Goal: Use online tool/utility

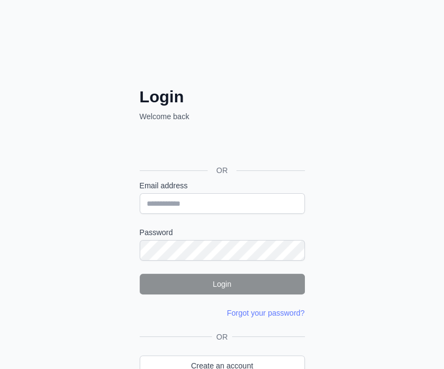
scroll to position [40, 0]
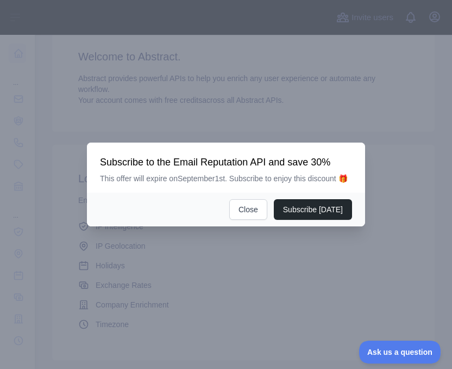
scroll to position [128, 0]
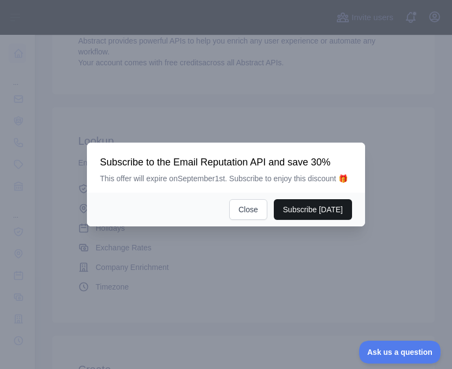
click at [309, 209] on button "Subscribe [DATE]" at bounding box center [313, 209] width 78 height 21
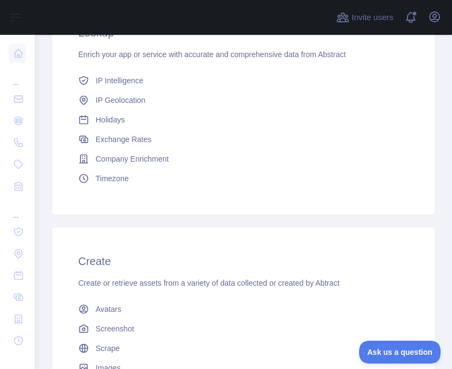
scroll to position [300, 0]
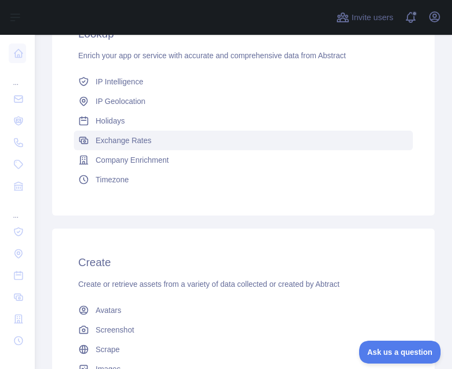
click at [174, 146] on link "Exchange Rates" at bounding box center [243, 140] width 339 height 20
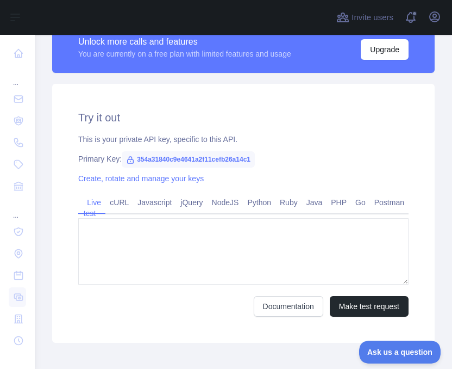
type textarea "**********"
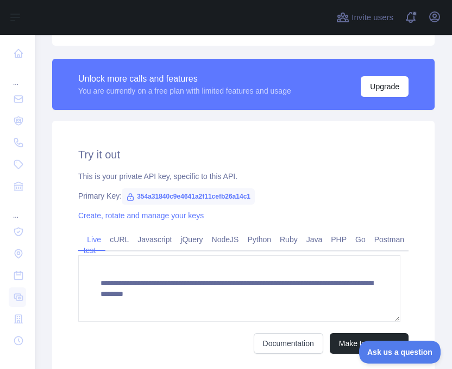
scroll to position [300, 0]
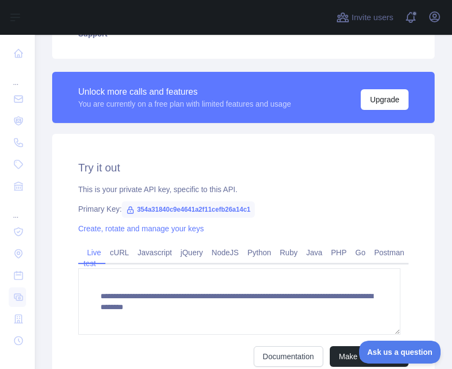
click at [174, 146] on div "**********" at bounding box center [243, 232] width 383 height 321
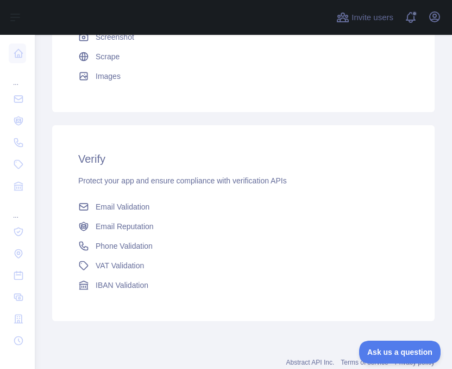
scroll to position [625, 0]
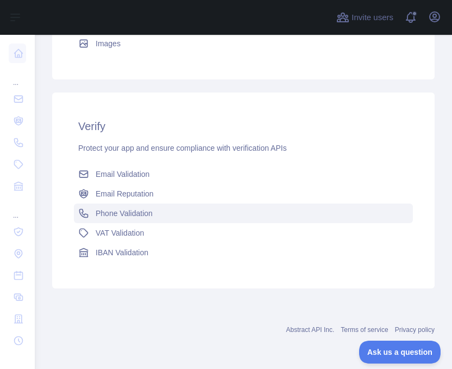
click at [123, 210] on span "Phone Validation" at bounding box center [124, 213] width 57 height 11
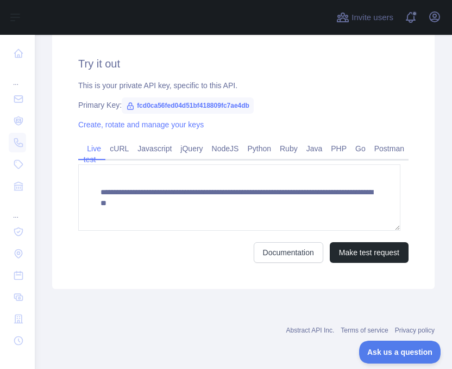
scroll to position [443, 0]
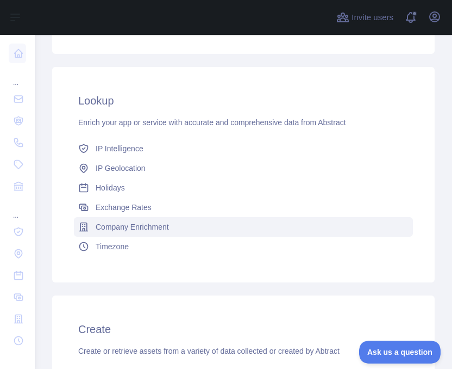
scroll to position [233, 0]
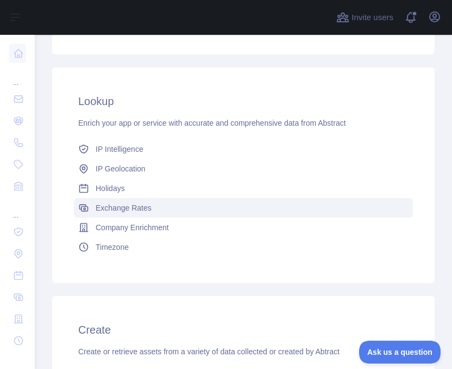
click at [125, 205] on span "Exchange Rates" at bounding box center [124, 207] width 56 height 11
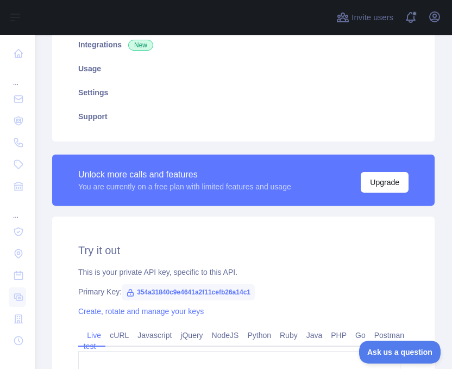
scroll to position [315, 0]
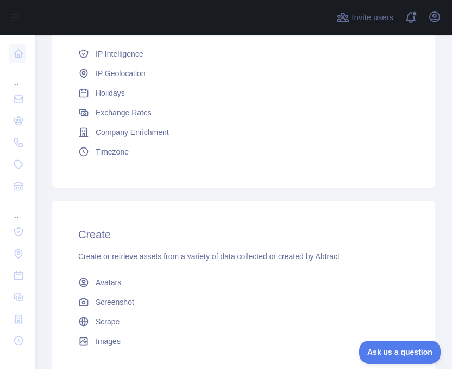
scroll to position [315, 0]
